Goal: Task Accomplishment & Management: Use online tool/utility

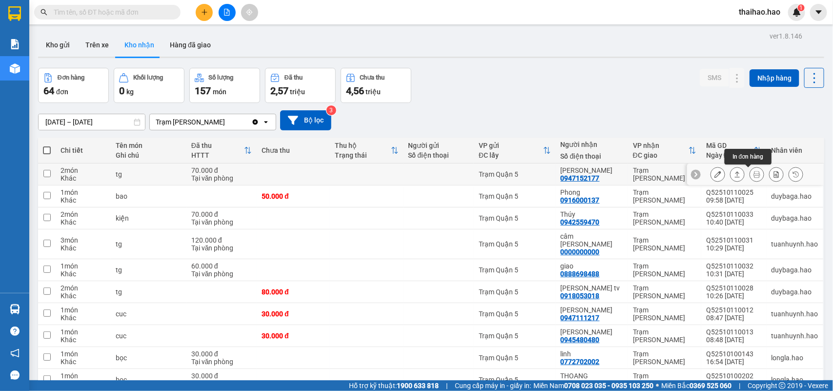
click at [754, 174] on icon at bounding box center [757, 174] width 7 height 7
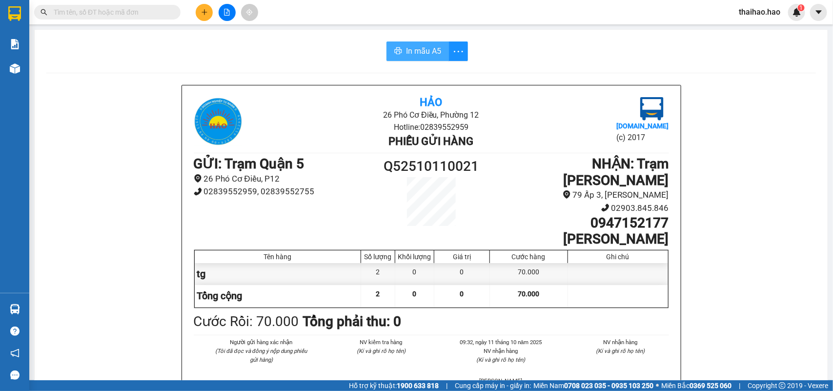
click at [427, 50] on span "In mẫu A5" at bounding box center [423, 51] width 35 height 12
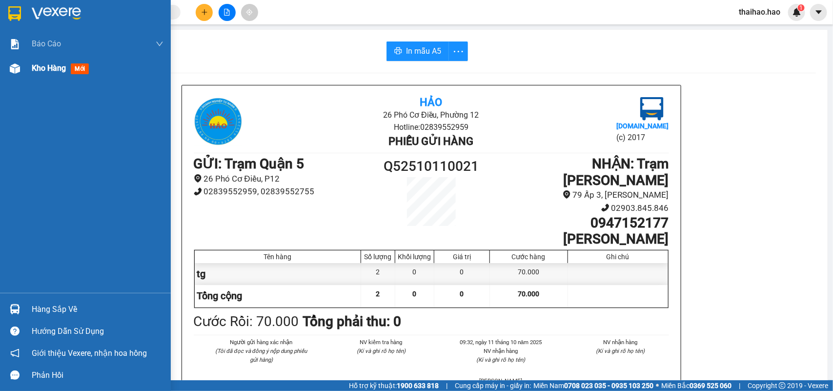
click at [75, 69] on span "mới" at bounding box center [80, 68] width 18 height 11
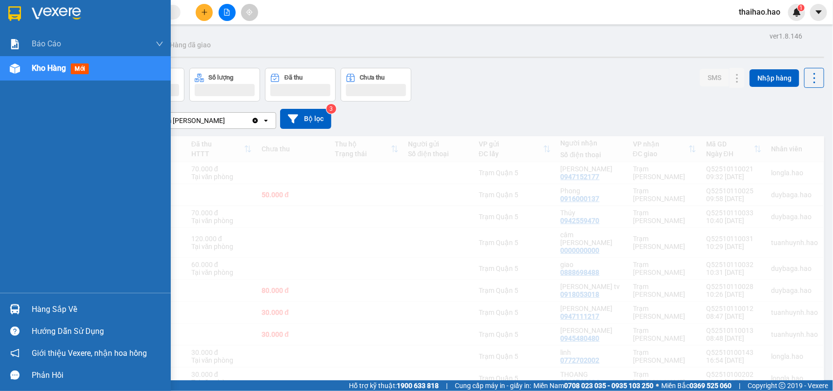
click at [80, 65] on span "mới" at bounding box center [80, 68] width 18 height 11
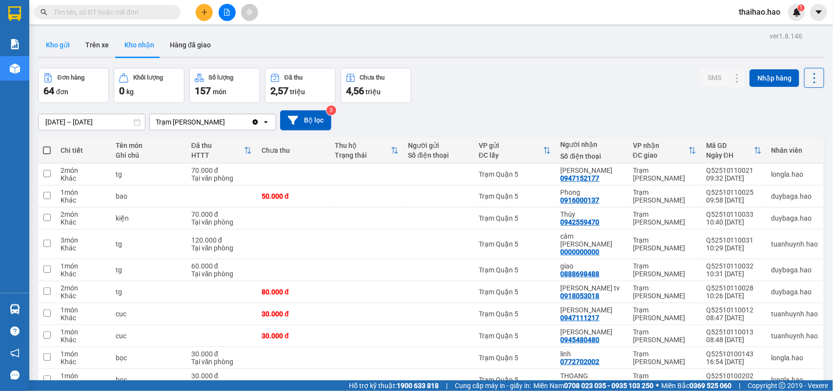
click at [59, 47] on button "Kho gửi" at bounding box center [58, 44] width 40 height 23
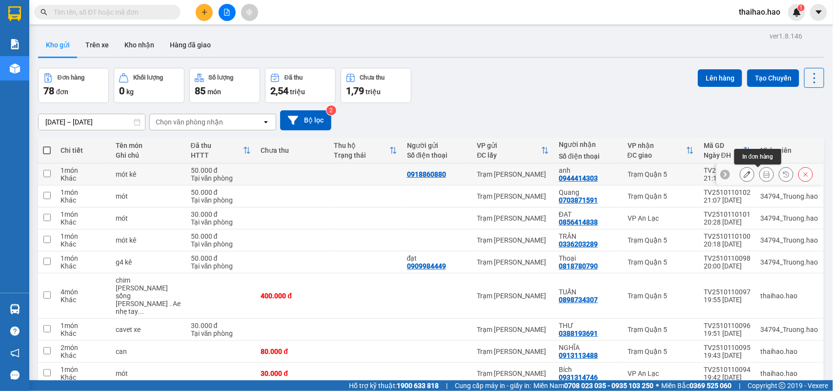
click at [764, 172] on icon at bounding box center [767, 174] width 7 height 7
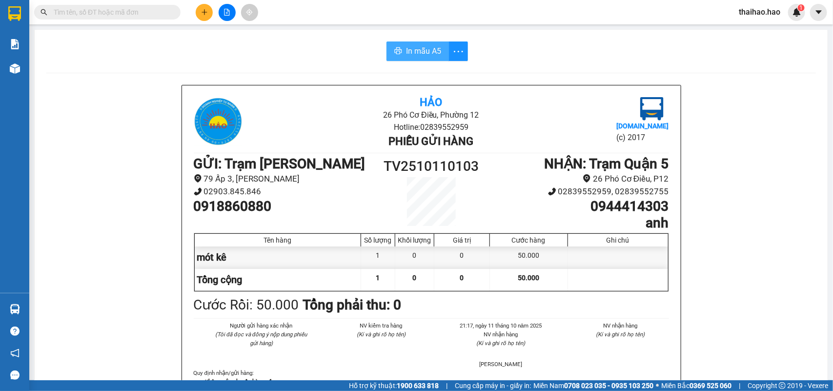
click at [429, 51] on span "In mẫu A5" at bounding box center [423, 51] width 35 height 12
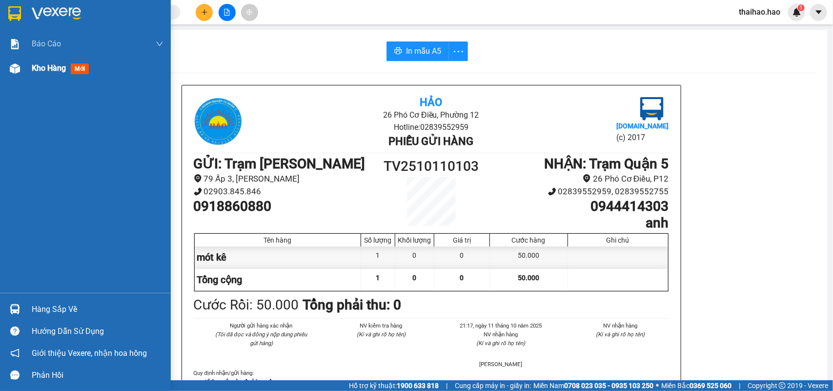
click at [82, 67] on span "mới" at bounding box center [80, 68] width 18 height 11
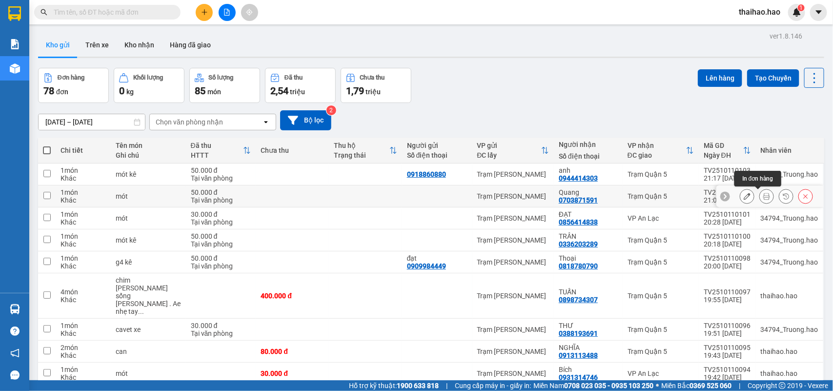
click at [764, 198] on icon at bounding box center [767, 196] width 7 height 7
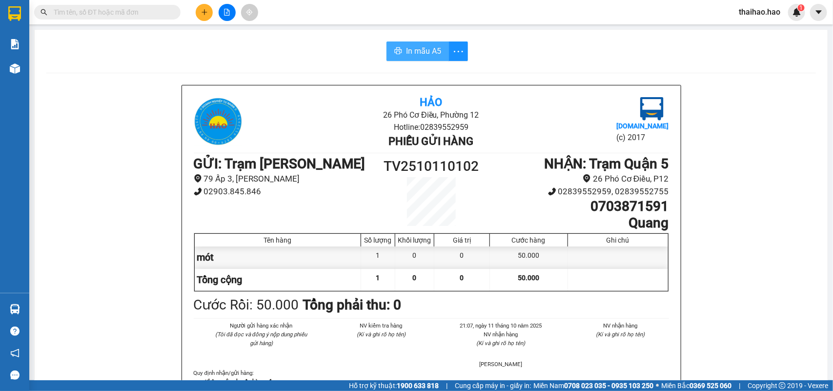
click at [418, 47] on span "In mẫu A5" at bounding box center [423, 51] width 35 height 12
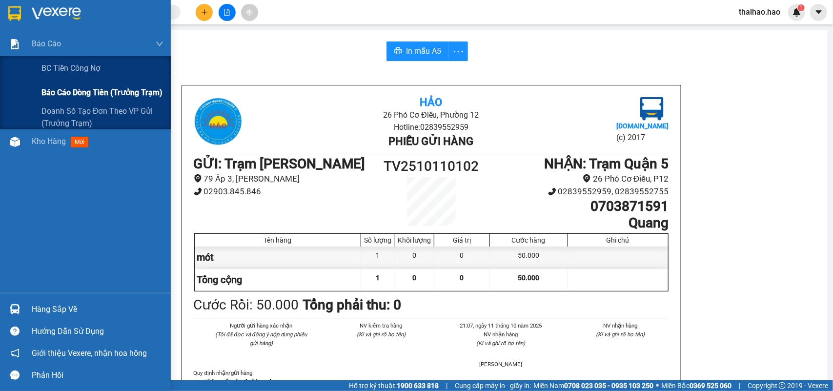
click at [120, 89] on span "Báo cáo dòng tiền (trưởng trạm)" at bounding box center [101, 92] width 121 height 12
